Goal: Check status

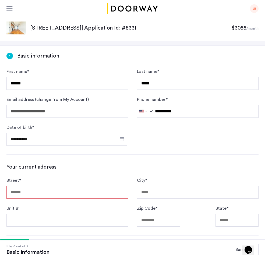
click at [130, 29] on p "[STREET_ADDRESS] | Application Id: #8331" at bounding box center [130, 28] width 201 height 8
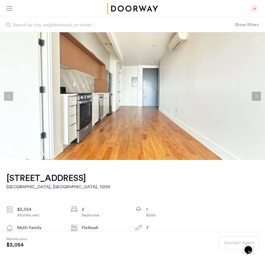
click at [257, 98] on button "Next apartment" at bounding box center [256, 96] width 9 height 9
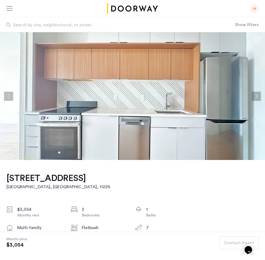
click at [256, 100] on button "Next apartment" at bounding box center [256, 96] width 9 height 9
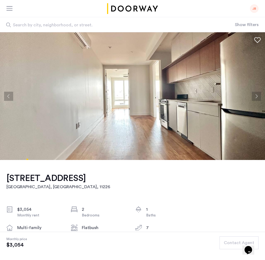
click at [256, 100] on button "Next apartment" at bounding box center [256, 96] width 9 height 9
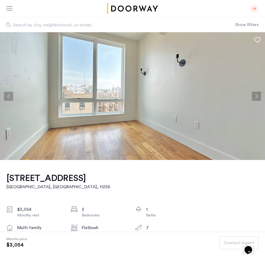
click at [256, 100] on button "Next apartment" at bounding box center [256, 96] width 9 height 9
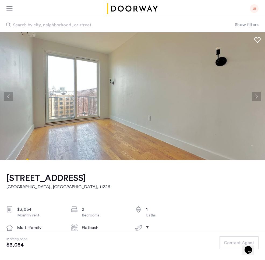
click at [256, 100] on button "Next apartment" at bounding box center [256, 96] width 9 height 9
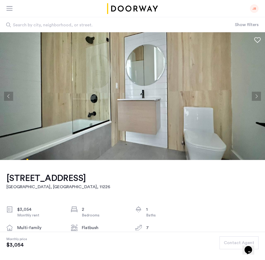
click at [256, 100] on button "Next apartment" at bounding box center [256, 96] width 9 height 9
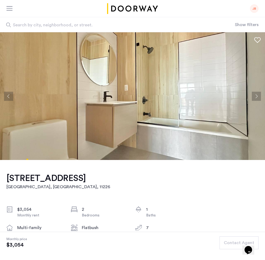
click at [254, 97] on button "Next apartment" at bounding box center [256, 96] width 9 height 9
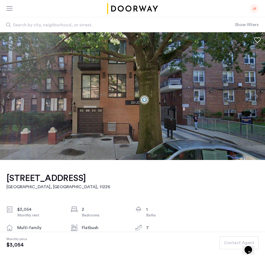
click at [257, 95] on button "Next apartment" at bounding box center [256, 96] width 9 height 9
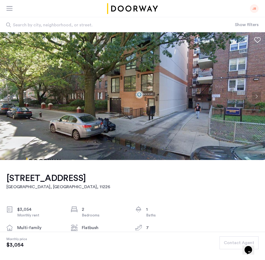
click at [257, 95] on button "Next apartment" at bounding box center [256, 96] width 9 height 9
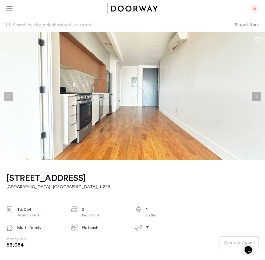
click at [257, 95] on button "Next apartment" at bounding box center [256, 96] width 9 height 9
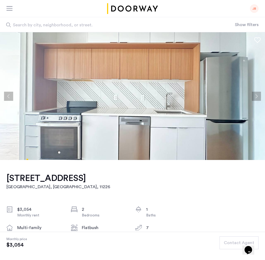
click at [257, 95] on button "Next apartment" at bounding box center [256, 96] width 9 height 9
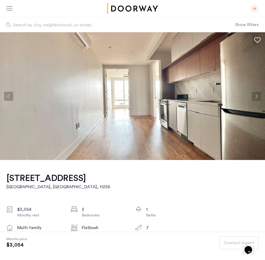
click at [256, 97] on button "Next apartment" at bounding box center [256, 96] width 9 height 9
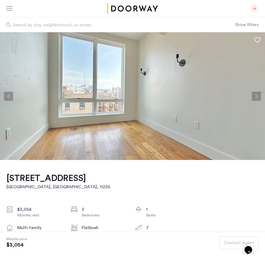
click at [256, 97] on button "Next apartment" at bounding box center [256, 96] width 9 height 9
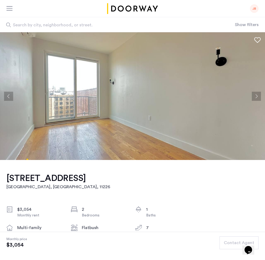
click at [256, 97] on button "Next apartment" at bounding box center [256, 96] width 9 height 9
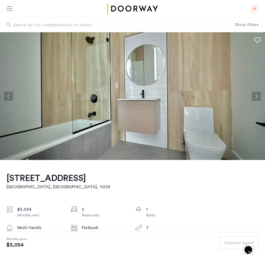
click at [256, 97] on button "Next apartment" at bounding box center [256, 96] width 9 height 9
